Goal: Task Accomplishment & Management: Use online tool/utility

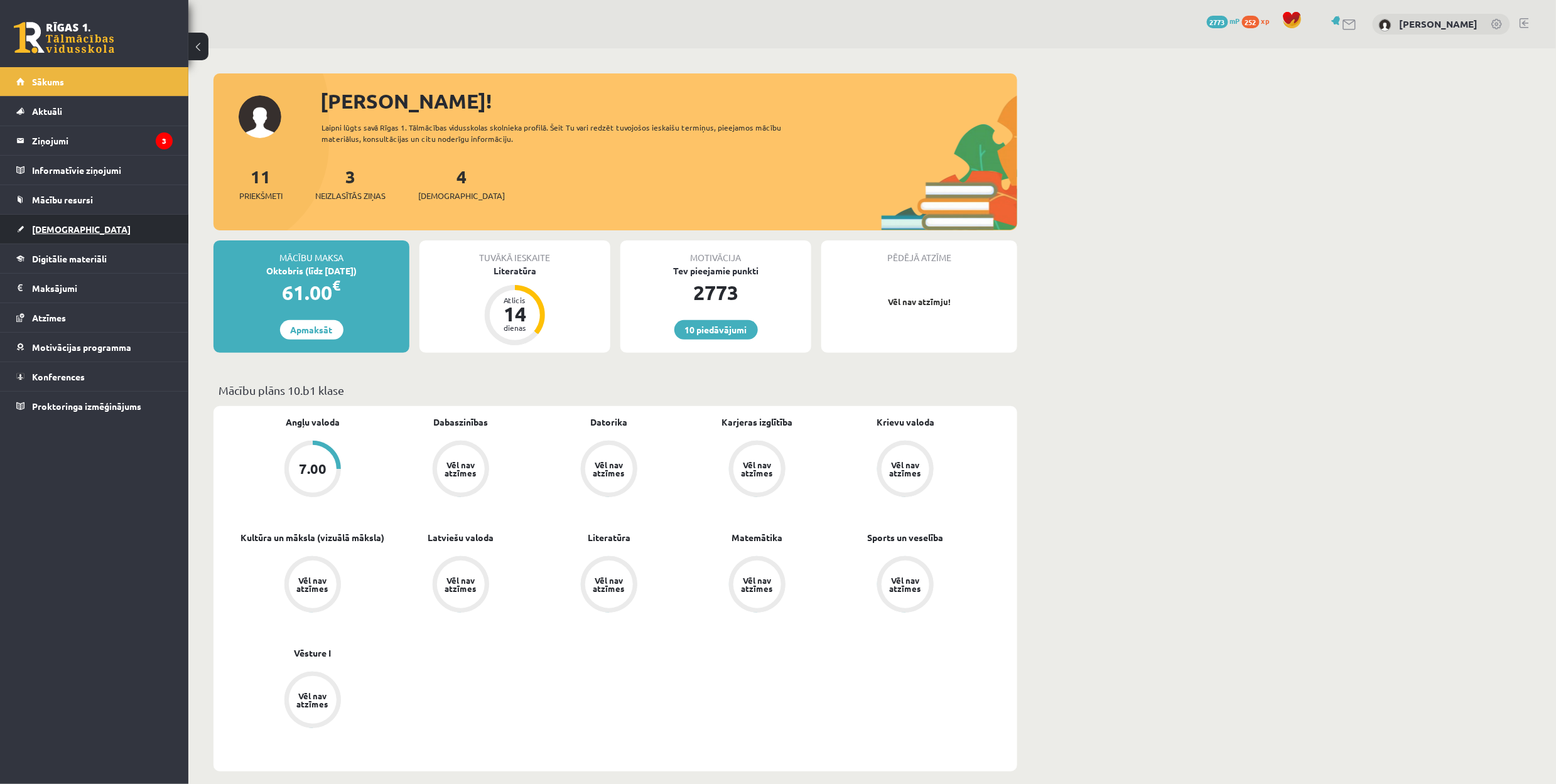
click at [45, 217] on link "[DEMOGRAPHIC_DATA]" at bounding box center [94, 229] width 157 height 29
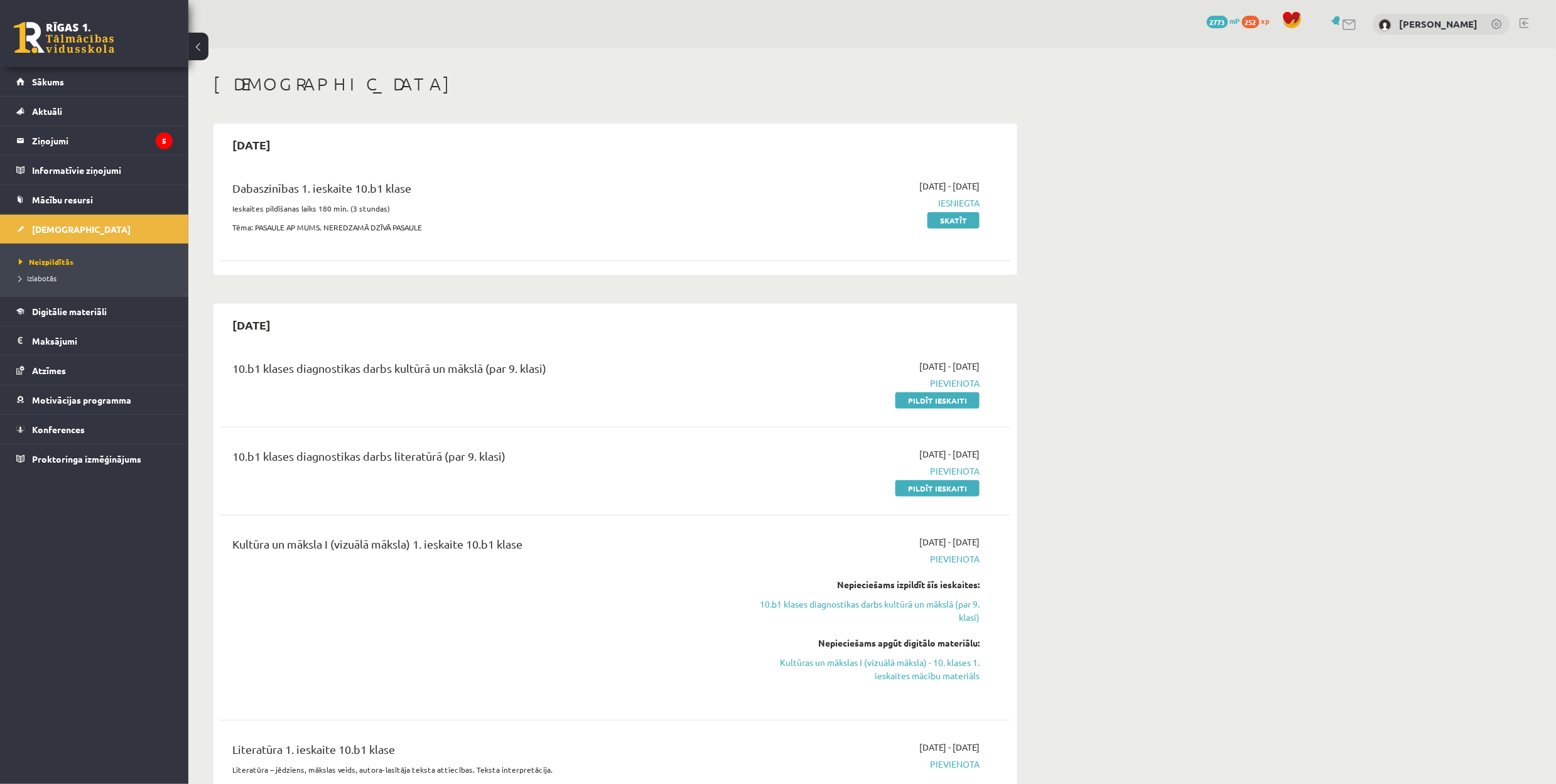
click at [53, 29] on link at bounding box center [63, 38] width 100 height 32
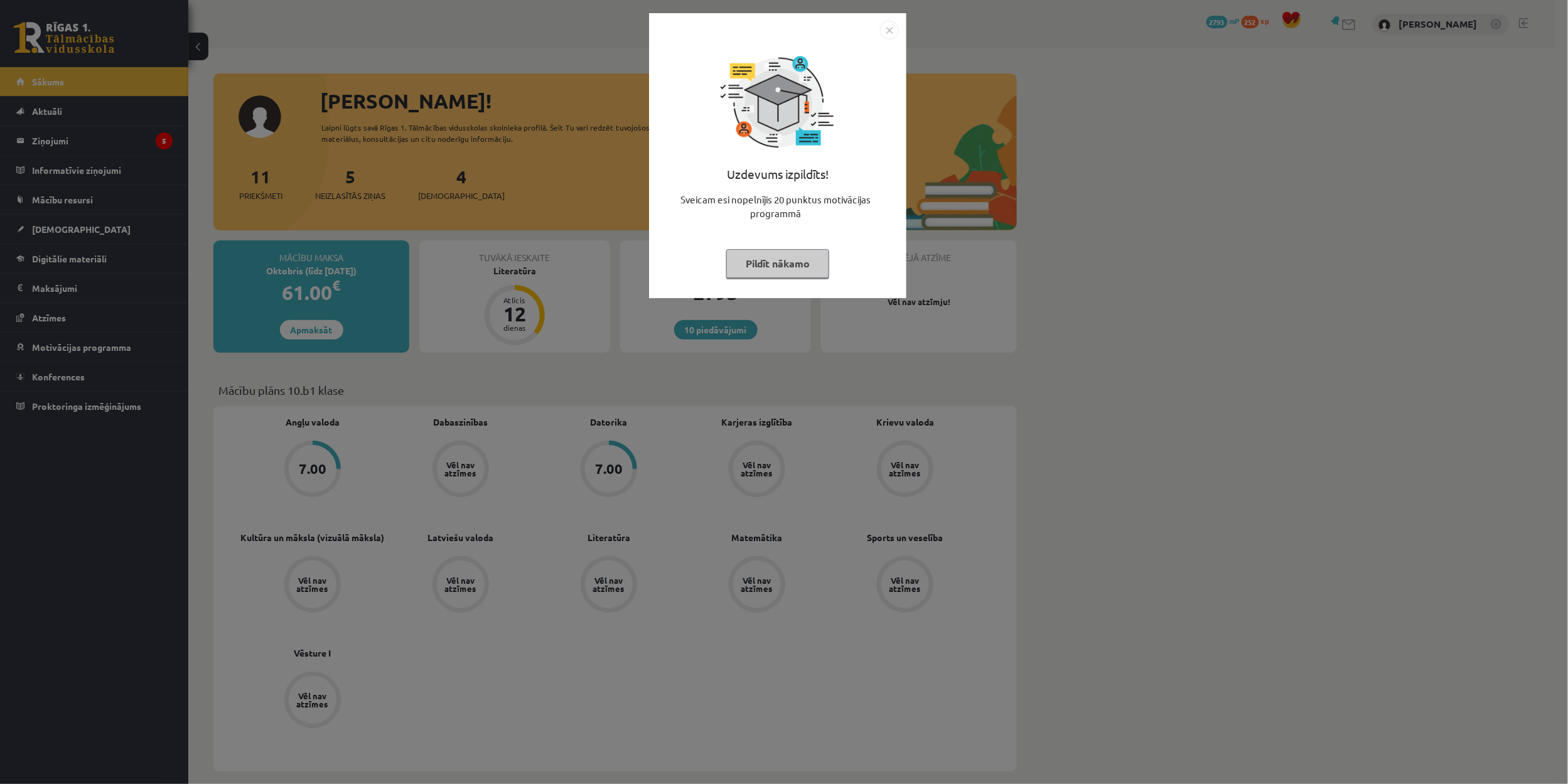
click at [779, 261] on button "Pildīt nākamo" at bounding box center [777, 263] width 103 height 29
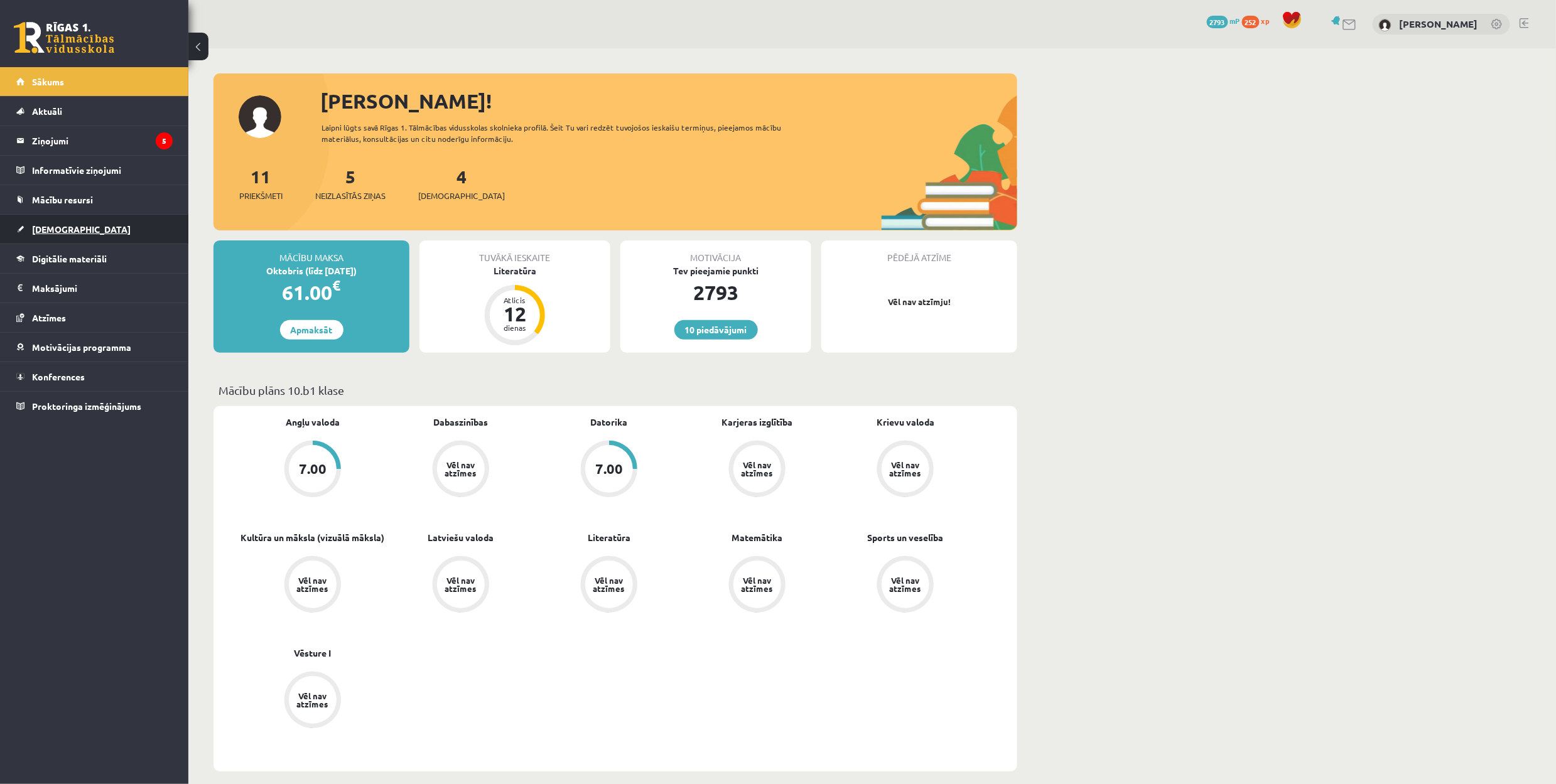
click at [33, 230] on span "[DEMOGRAPHIC_DATA]" at bounding box center [81, 228] width 98 height 11
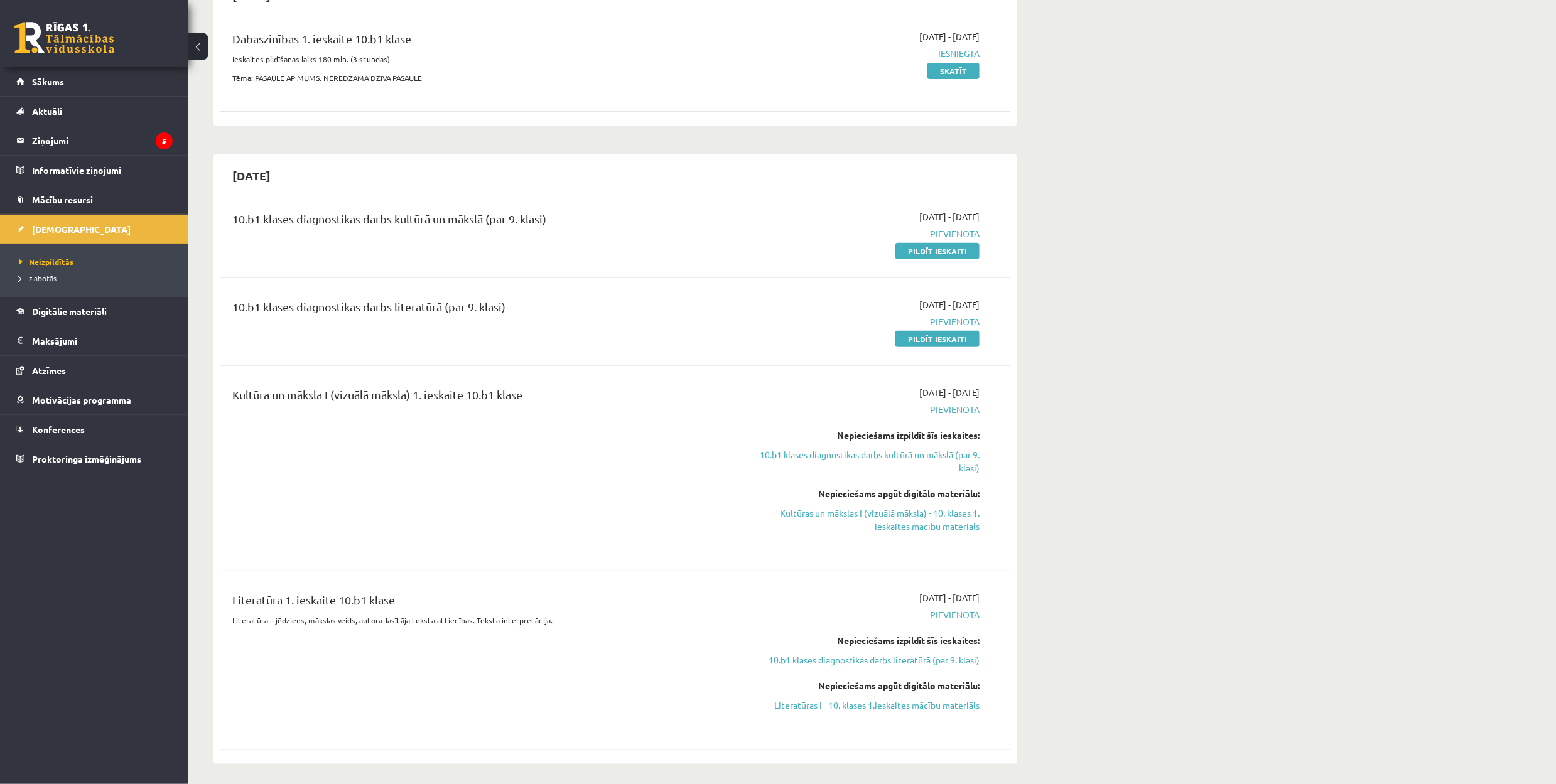
scroll to position [251, 0]
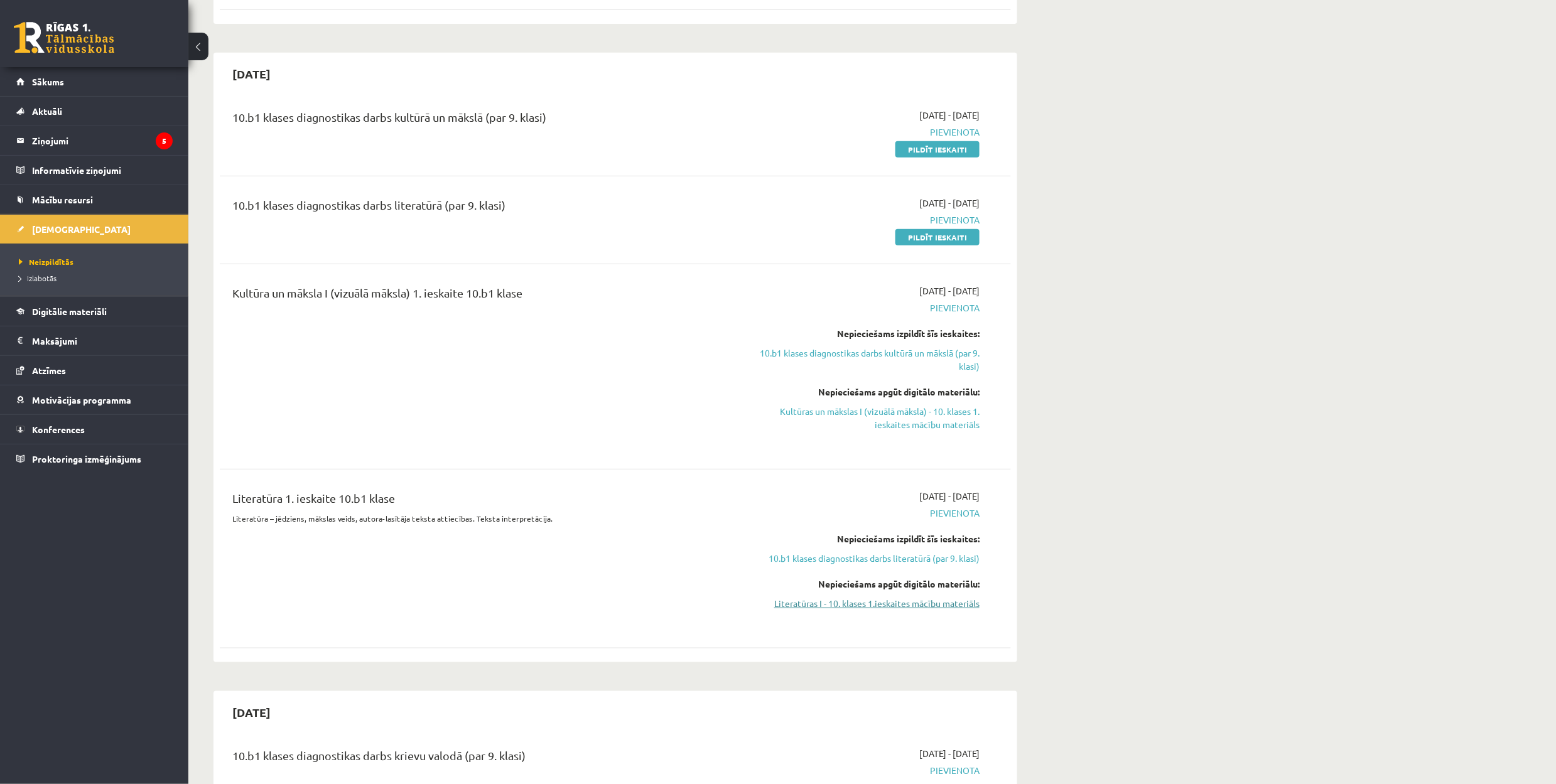
click at [922, 600] on link "Literatūras I - 10. klases 1.ieskaites mācību materiāls" at bounding box center [861, 603] width 237 height 13
click at [73, 317] on span "Digitālie materiāli" at bounding box center [69, 310] width 74 height 11
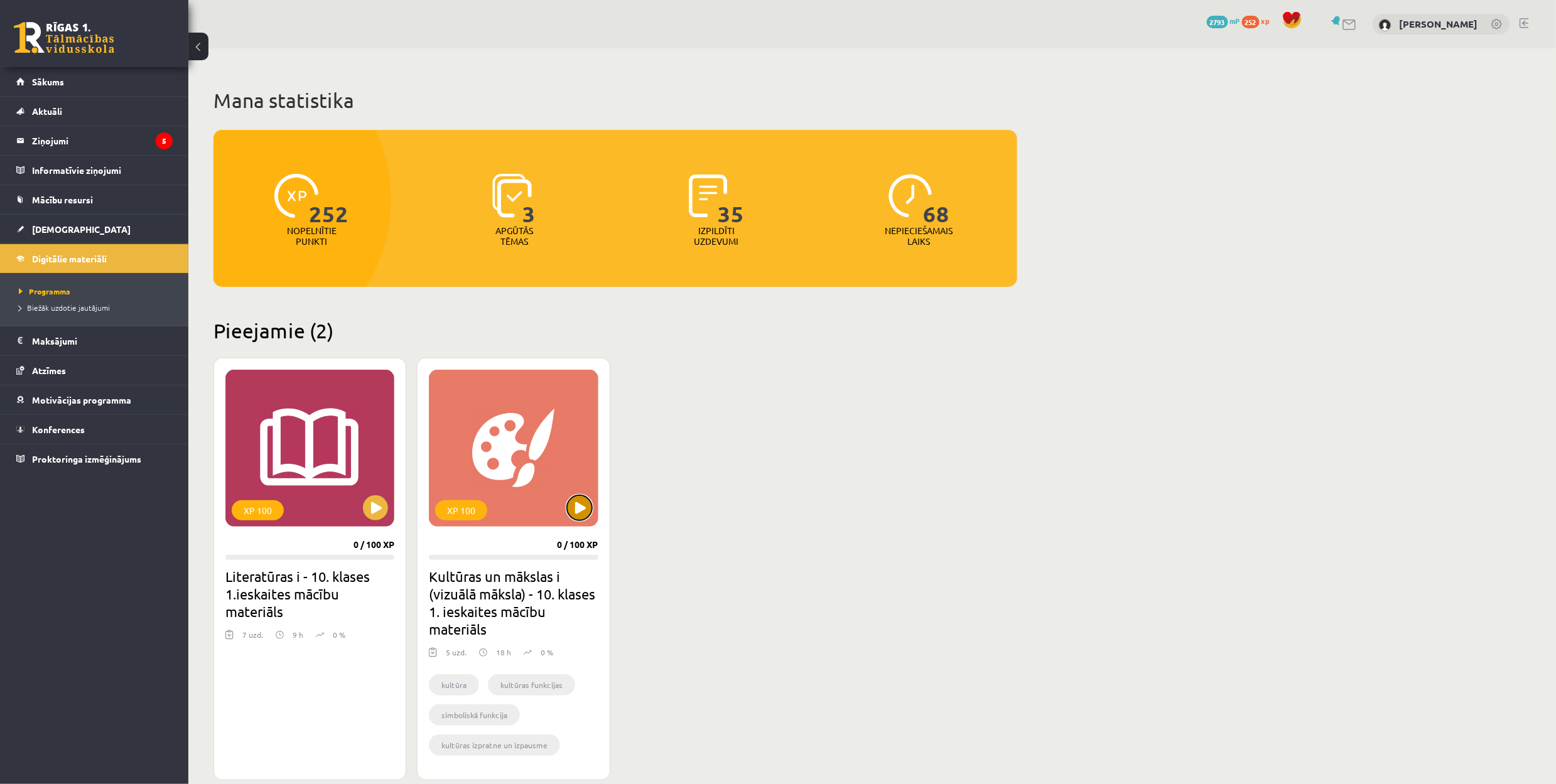
click at [578, 508] on button at bounding box center [579, 507] width 25 height 25
